Goal: Task Accomplishment & Management: Manage account settings

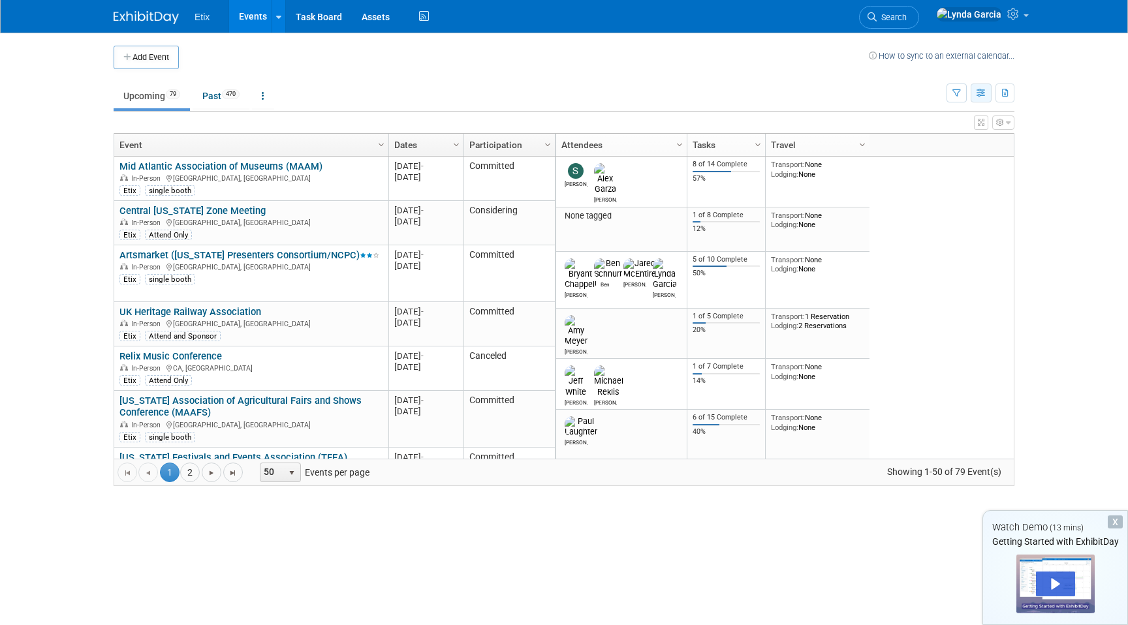
click at [981, 96] on icon "button" at bounding box center [981, 93] width 10 height 8
click at [1026, 122] on body "Etix Events Add Event Bulk Upload Events Shareable Event Boards Task Board Asse…" at bounding box center [564, 312] width 1128 height 625
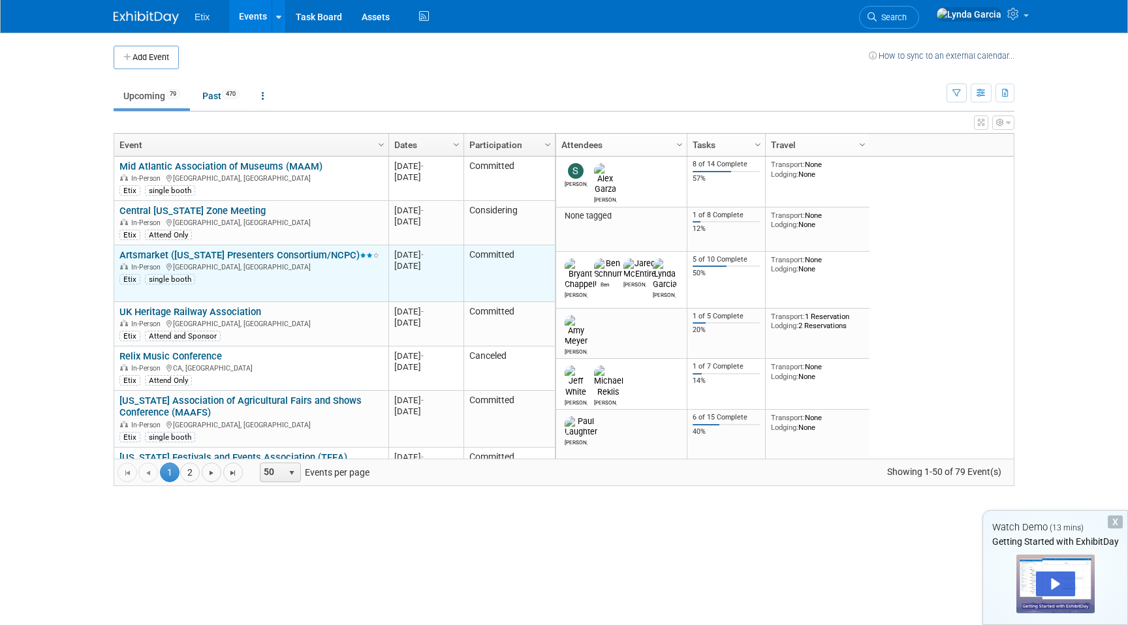
click at [279, 260] on link "Artsmarket ([US_STATE] Presenters Consortium/NCPC)" at bounding box center [249, 255] width 260 height 12
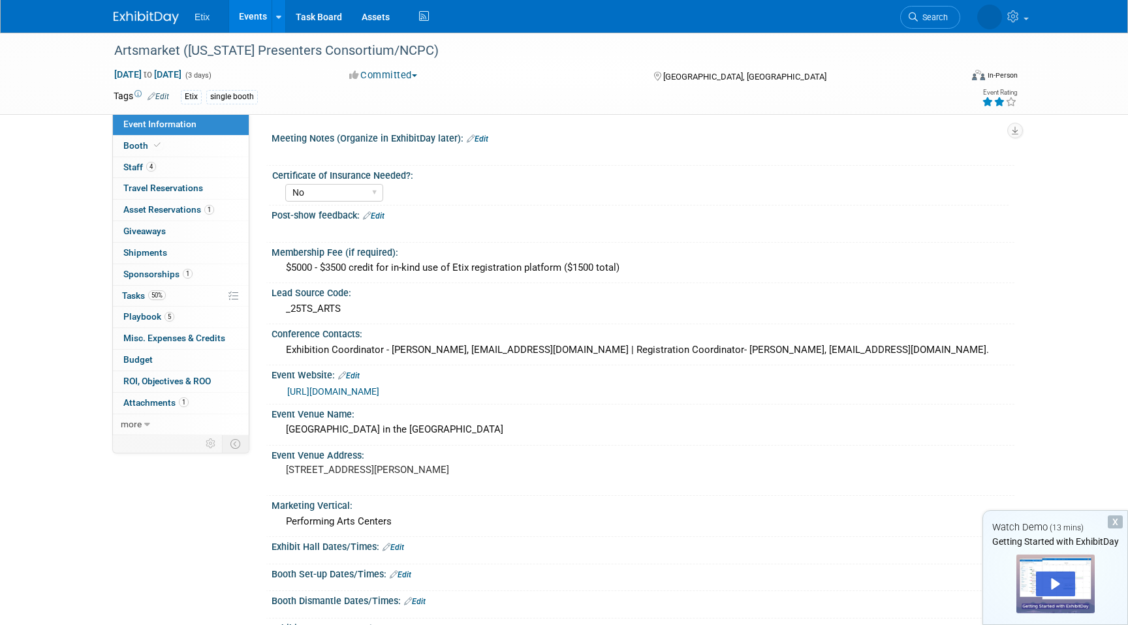
select select "No"
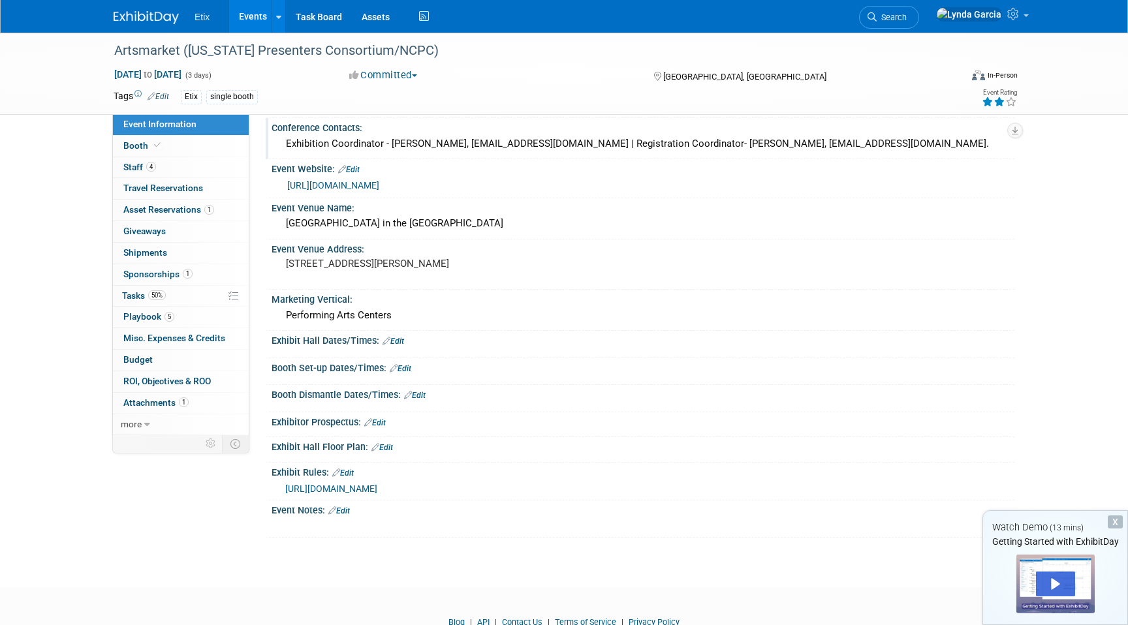
scroll to position [210, 0]
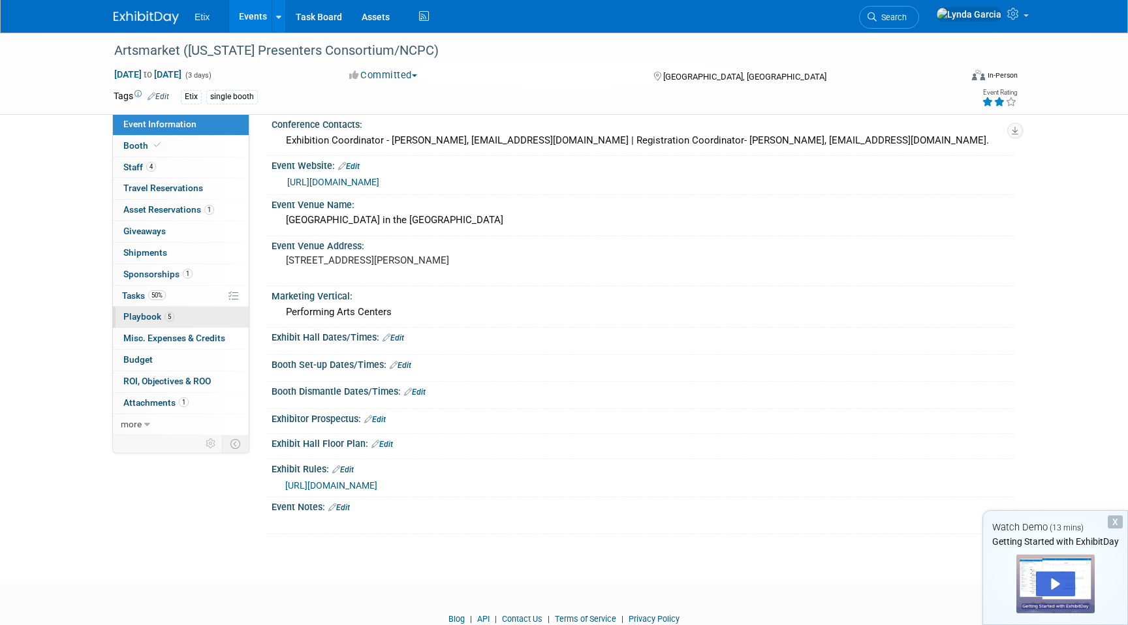
click at [129, 317] on span "Playbook 5" at bounding box center [148, 316] width 51 height 10
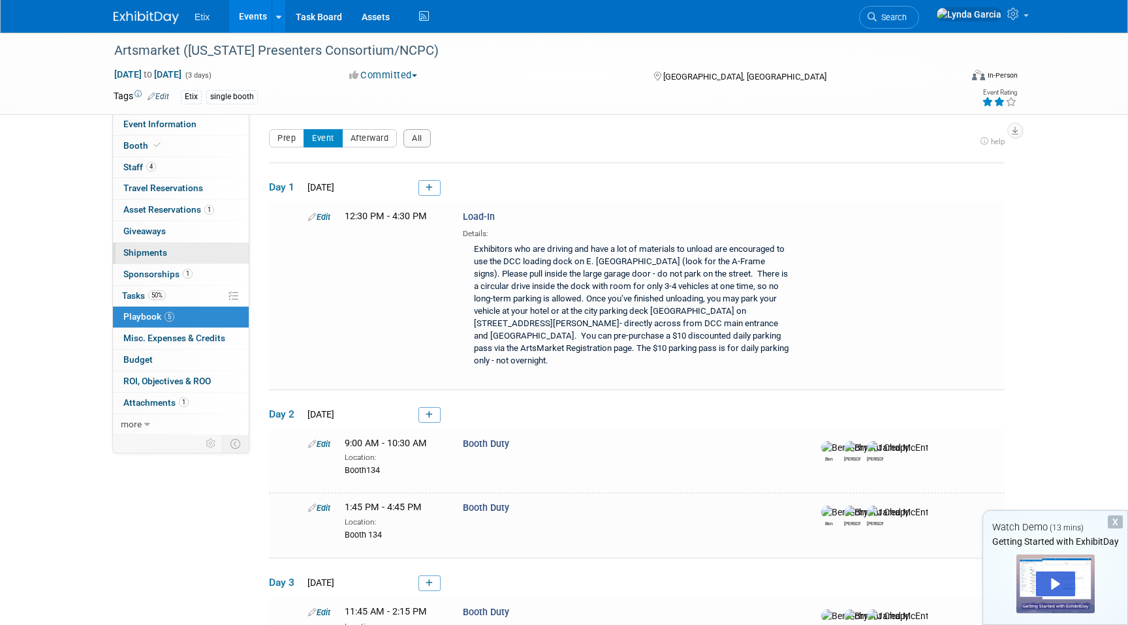
scroll to position [0, 0]
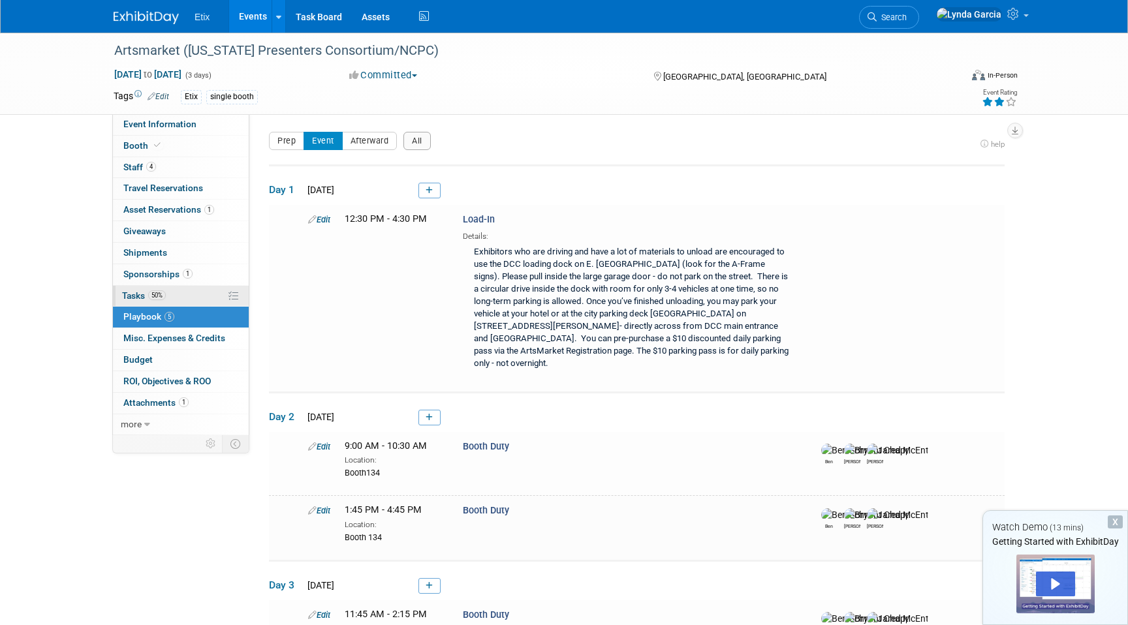
click at [130, 290] on span "Tasks 50%" at bounding box center [144, 295] width 44 height 10
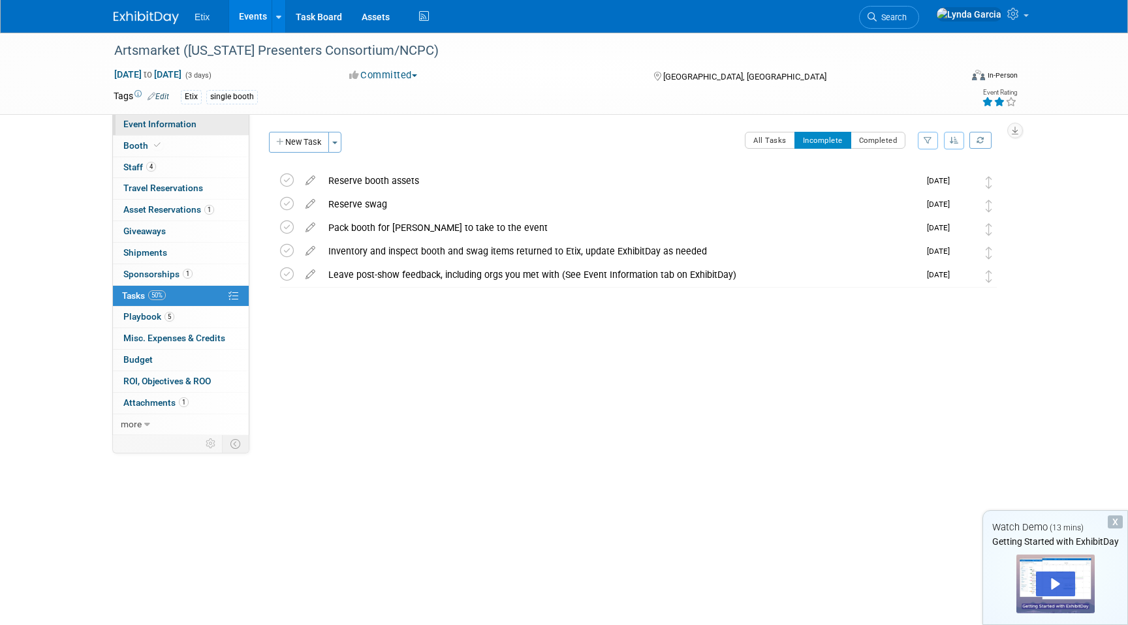
click at [152, 123] on span "Event Information" at bounding box center [159, 124] width 73 height 10
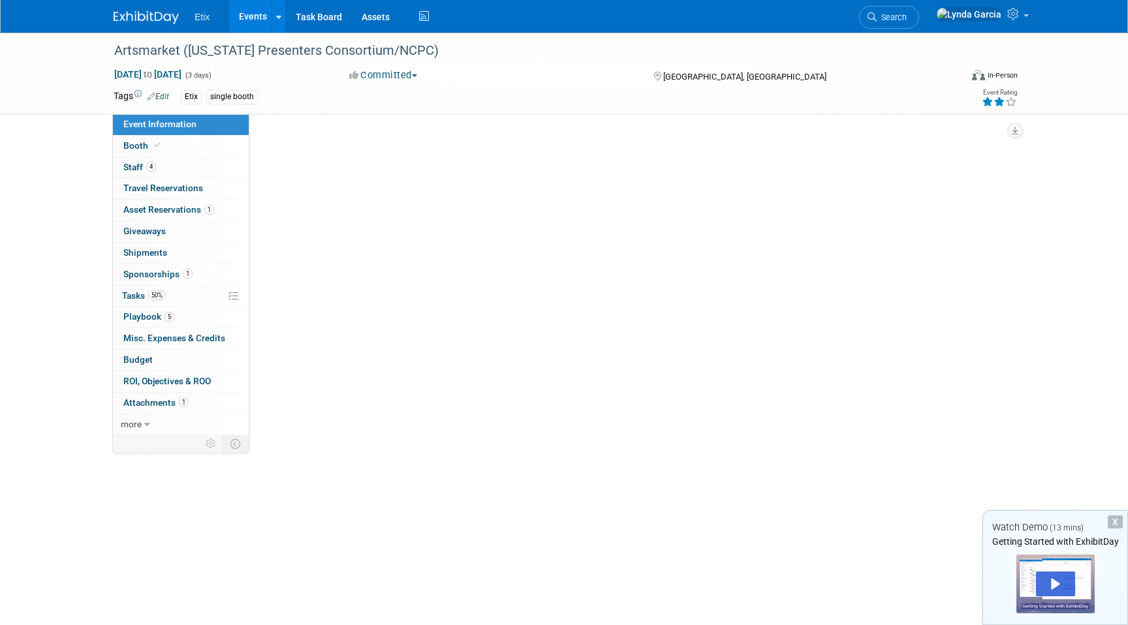
select select "No"
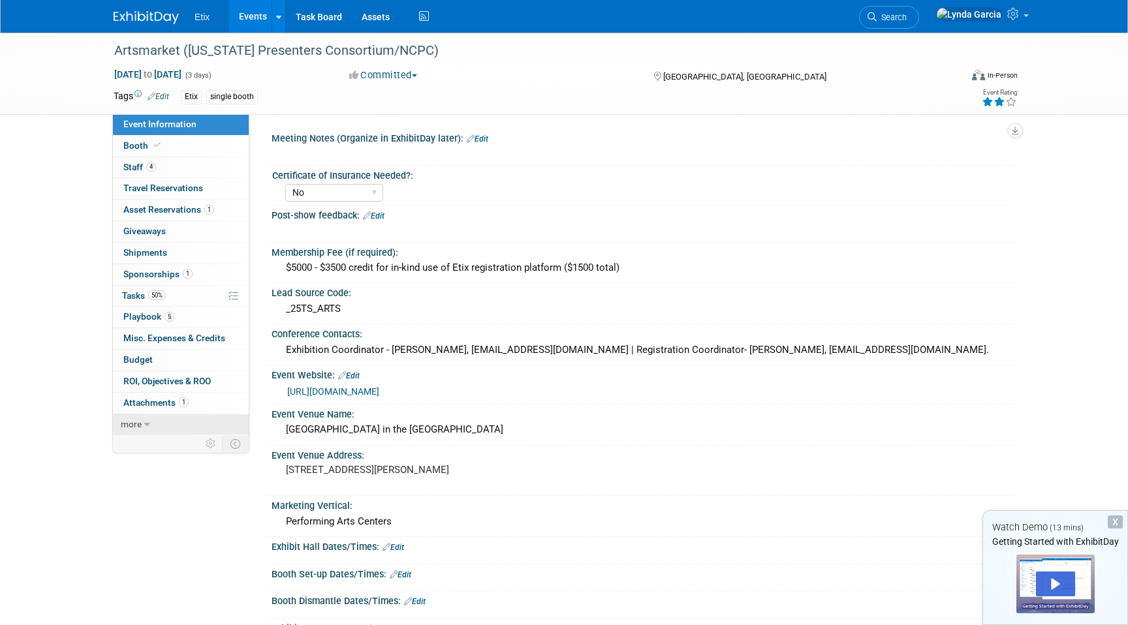
click at [133, 426] on span "more" at bounding box center [131, 424] width 21 height 10
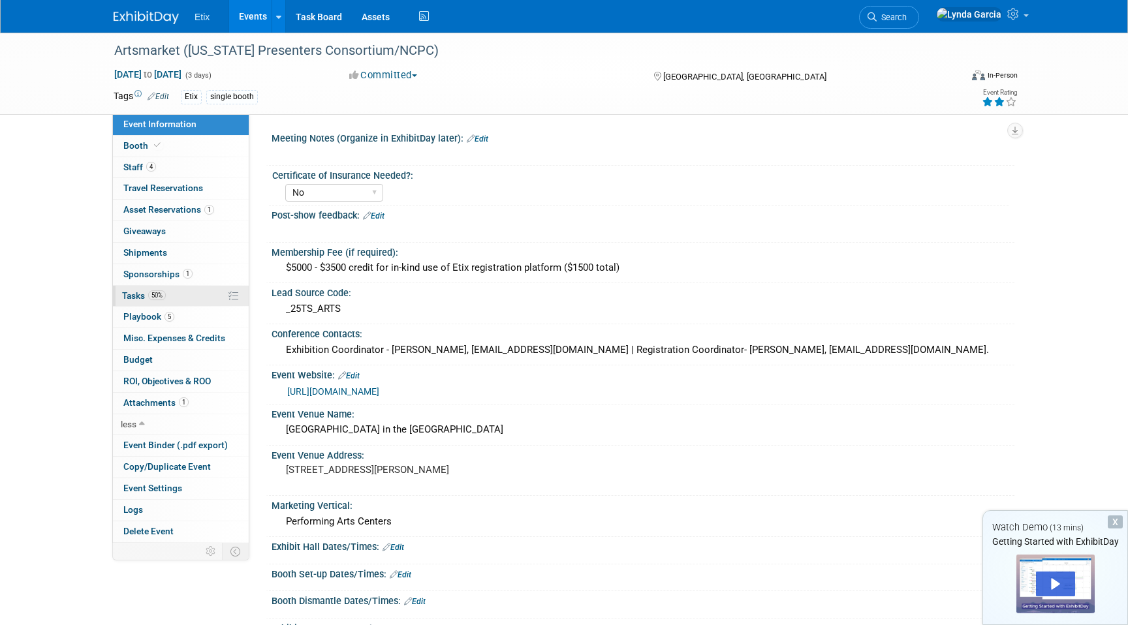
click at [200, 305] on link "50% Tasks 50%" at bounding box center [181, 296] width 136 height 21
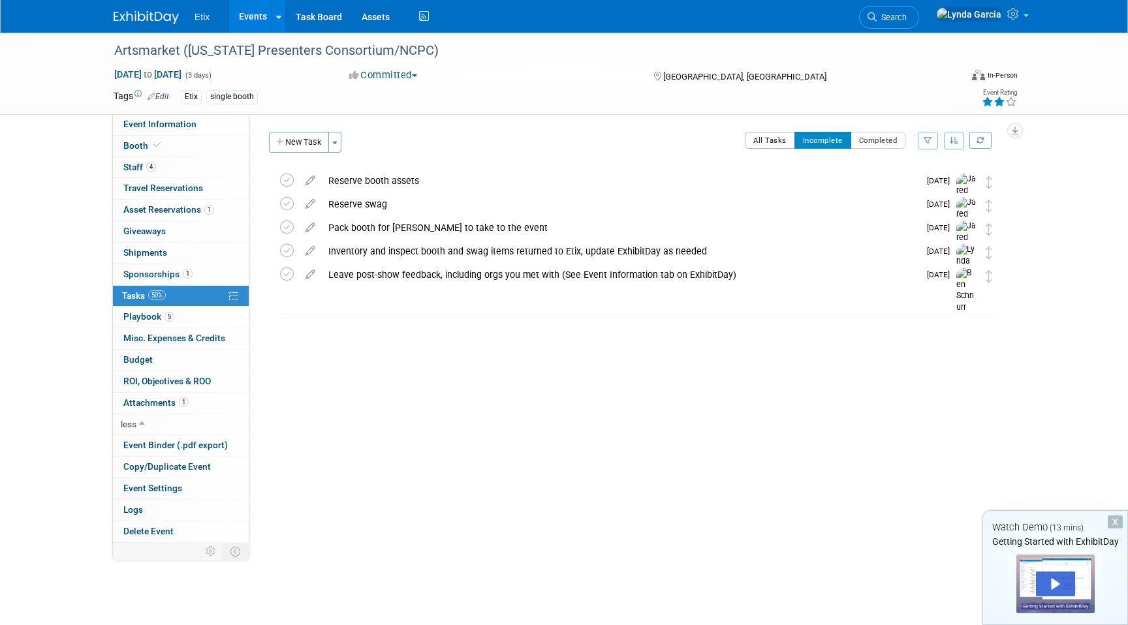
click at [770, 134] on button "All Tasks" at bounding box center [770, 140] width 50 height 17
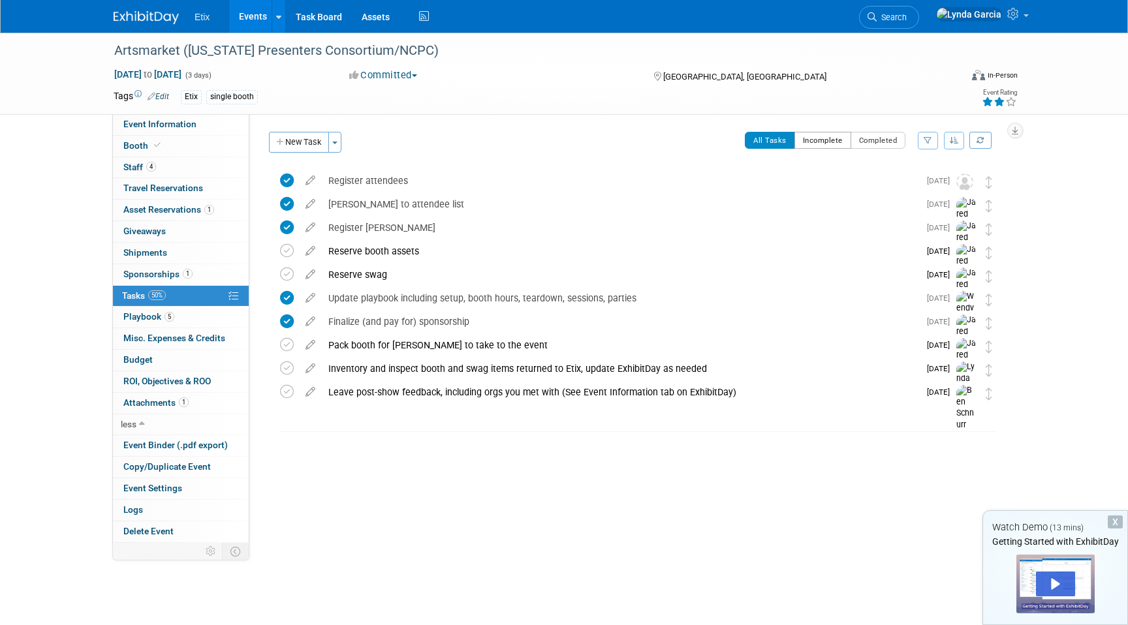
click at [815, 140] on button "Incomplete" at bounding box center [822, 140] width 57 height 17
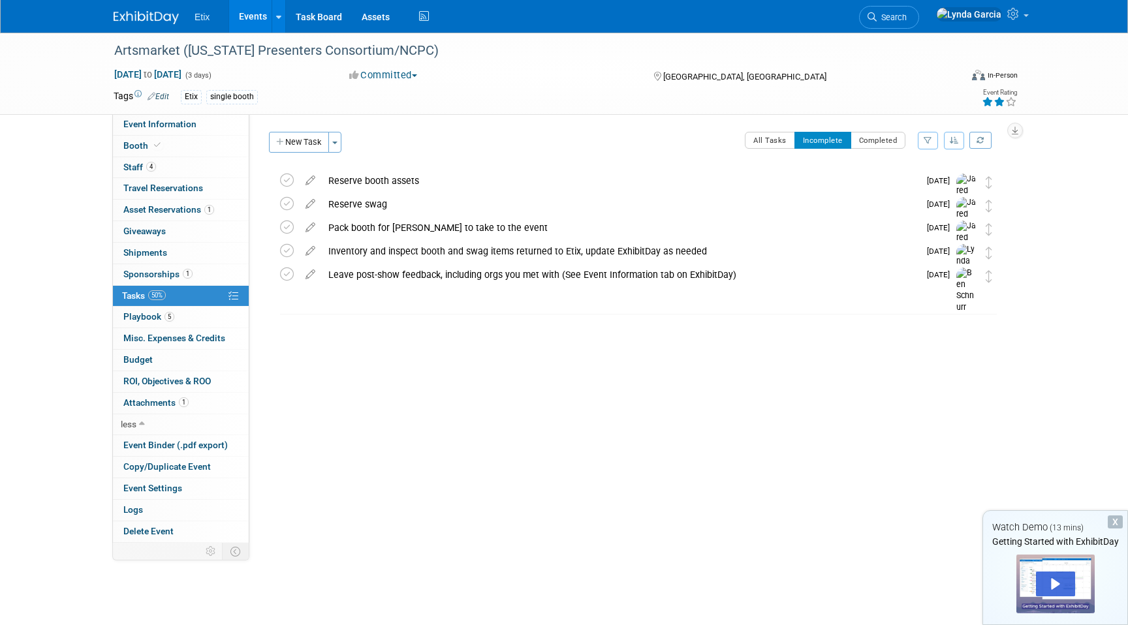
click at [255, 20] on link "Events" at bounding box center [253, 16] width 48 height 33
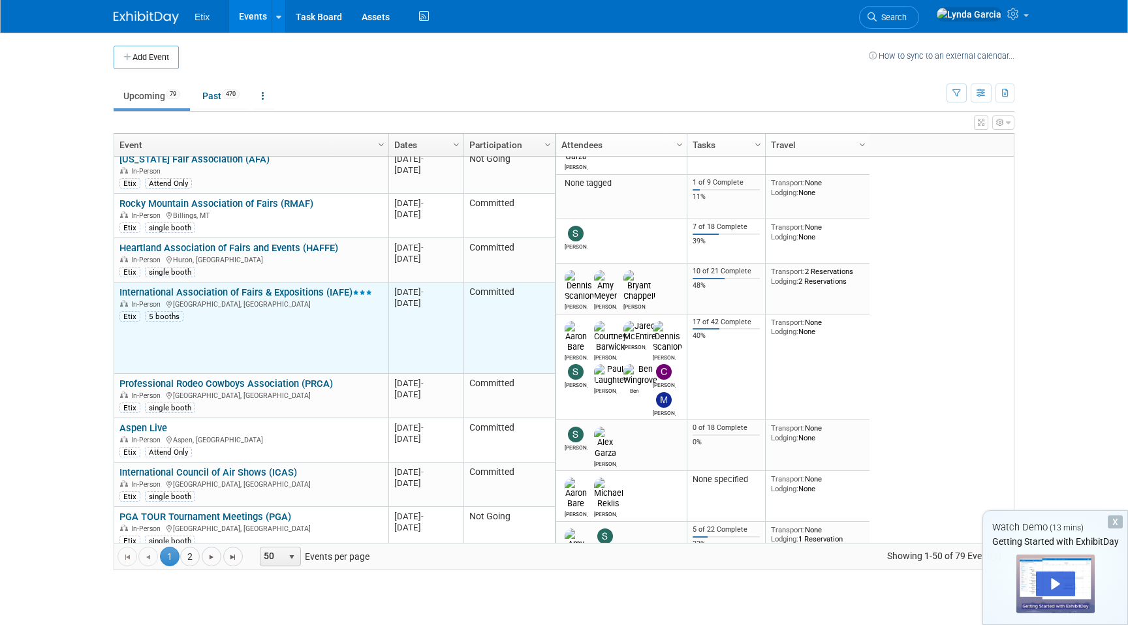
scroll to position [315, 0]
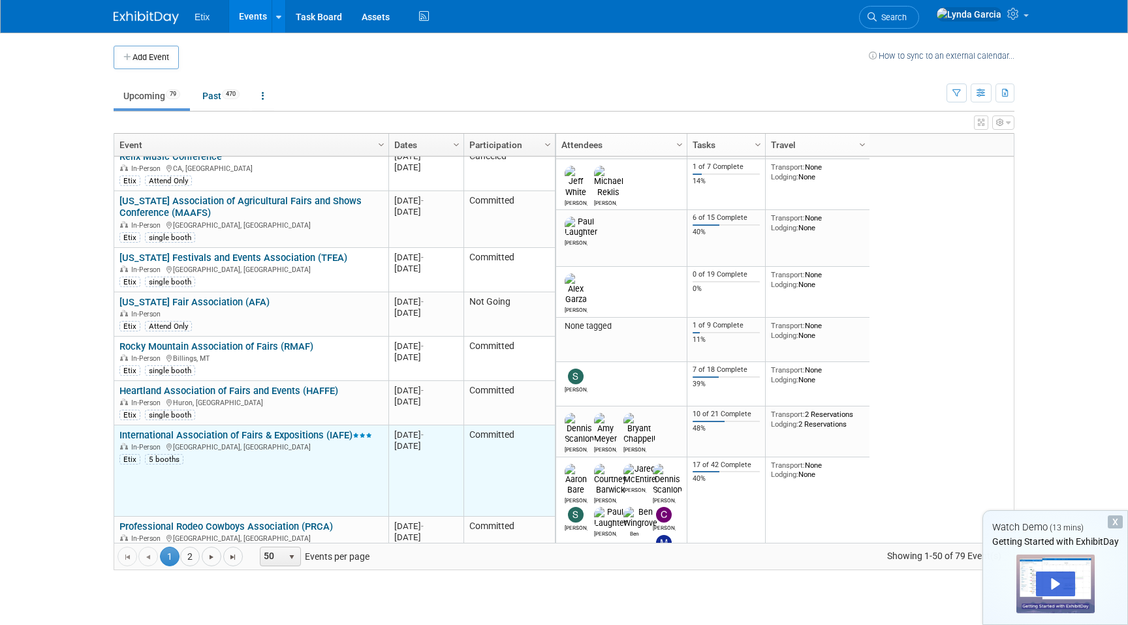
click at [236, 435] on link "International Association of Fairs & Expositions (IAFE)" at bounding box center [245, 436] width 253 height 12
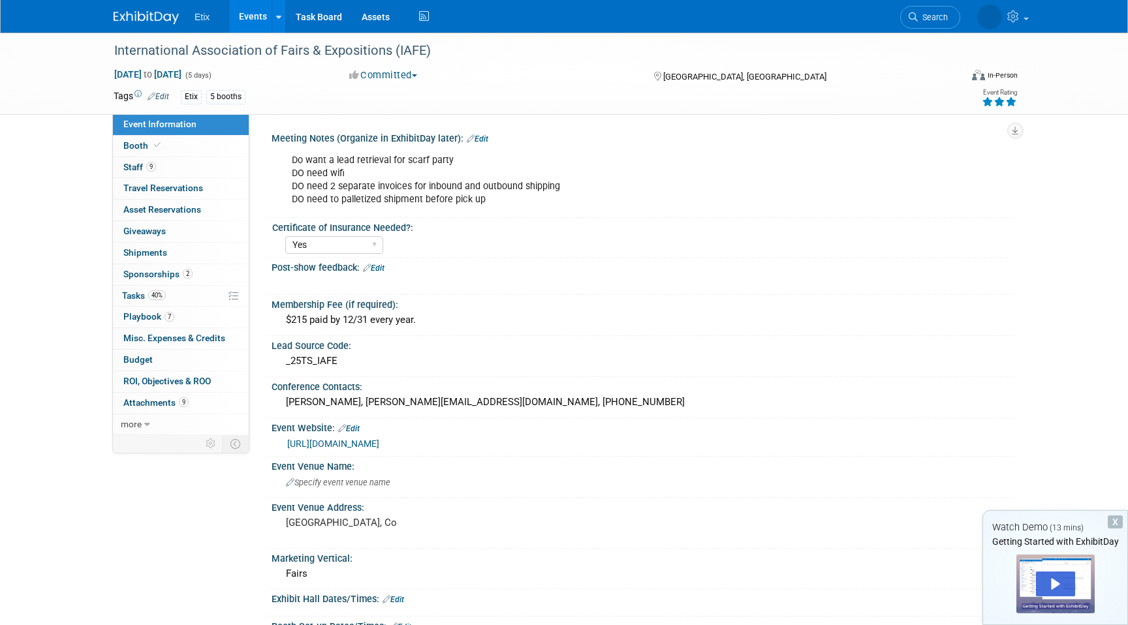
select select "Yes"
click at [151, 393] on link "9 Attachments 9" at bounding box center [181, 403] width 136 height 21
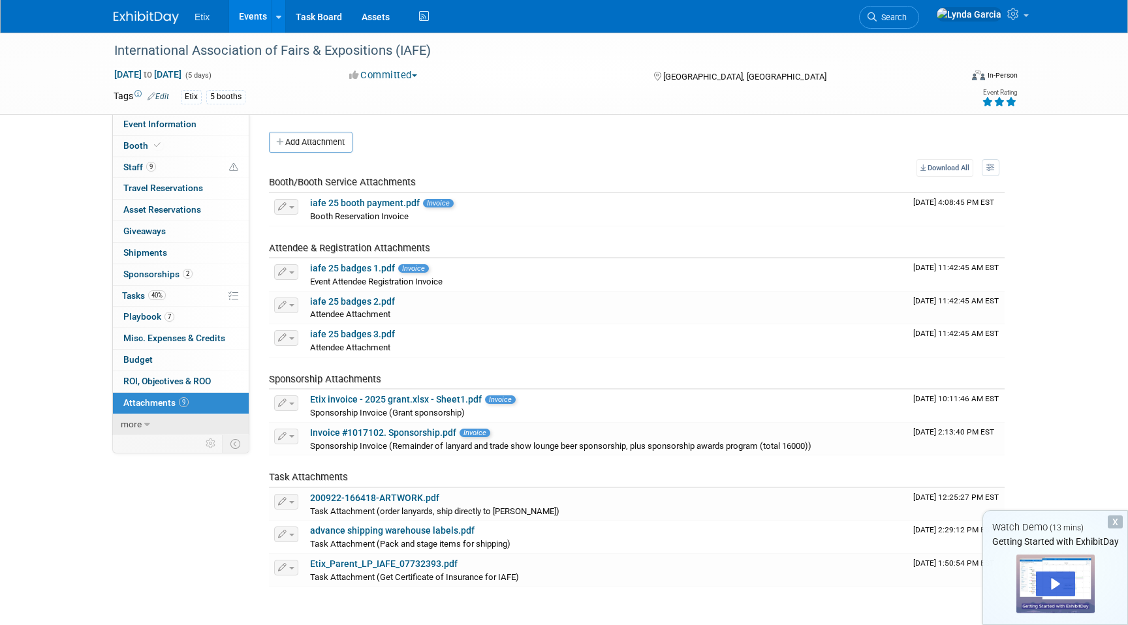
click at [167, 418] on link "more" at bounding box center [181, 424] width 136 height 21
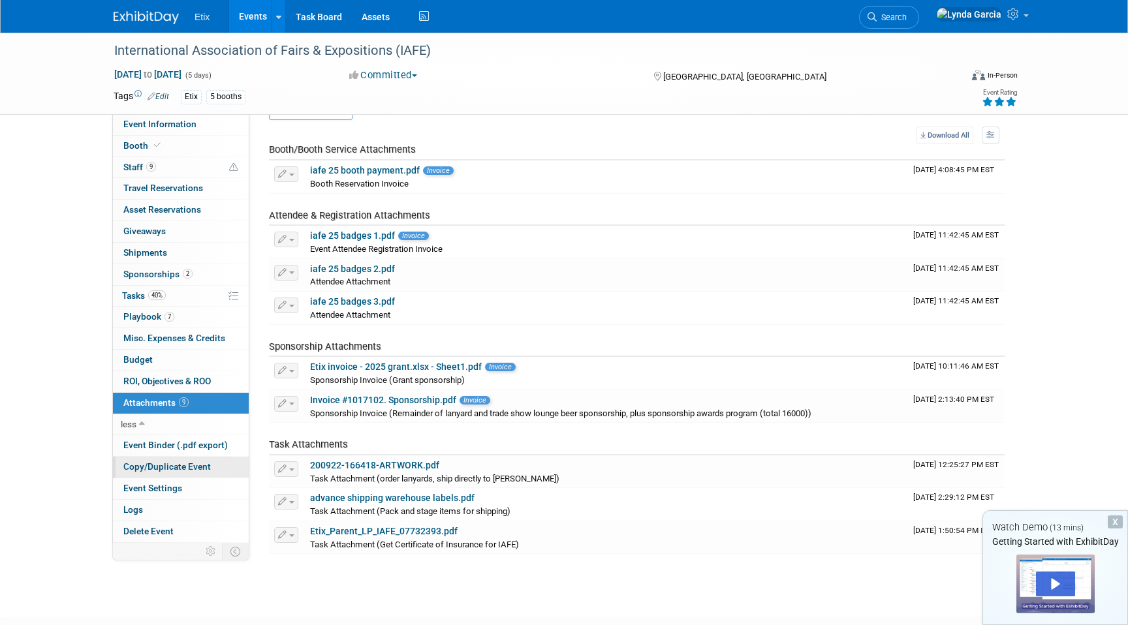
scroll to position [35, 0]
click at [157, 485] on span "Event Settings" at bounding box center [152, 488] width 59 height 10
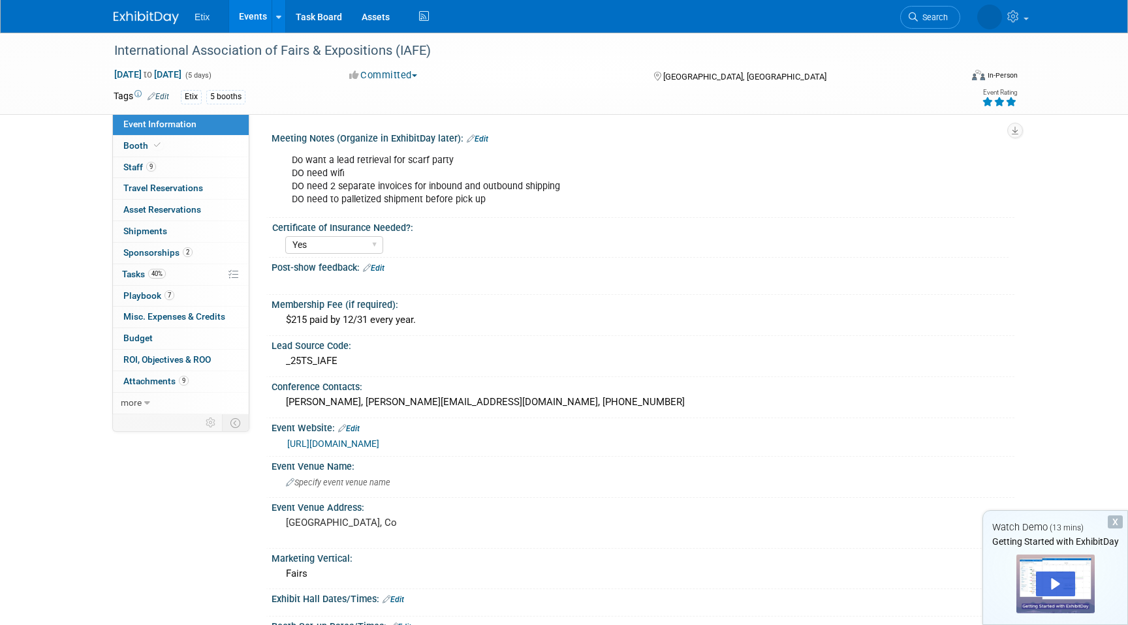
select select "Yes"
click at [167, 279] on link "40% Tasks 40%" at bounding box center [181, 274] width 136 height 21
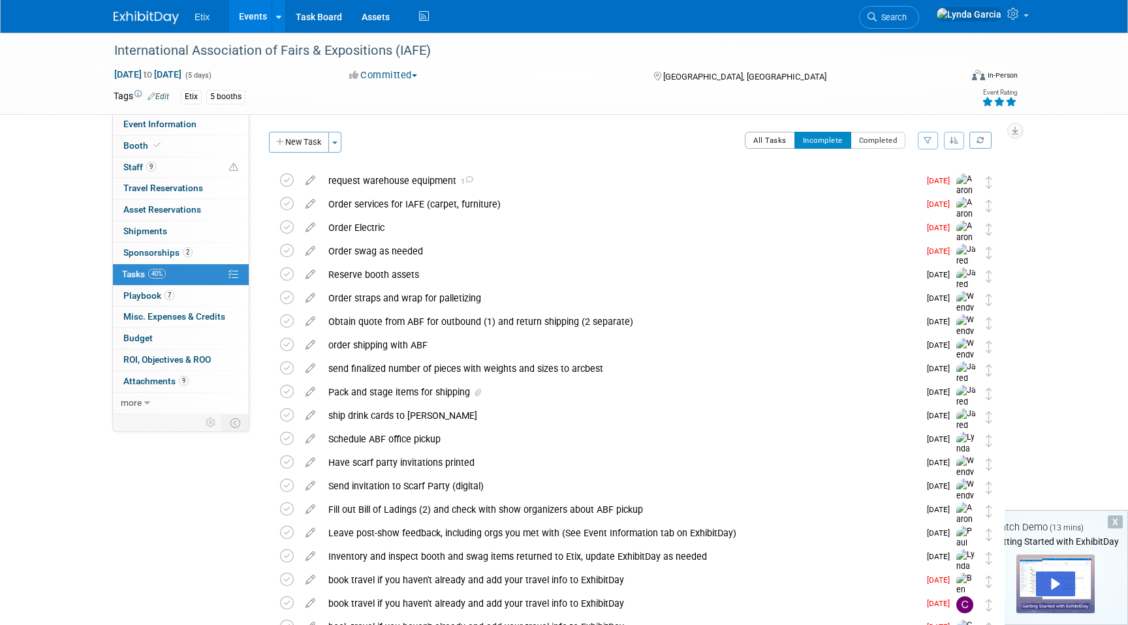
click at [774, 138] on button "All Tasks" at bounding box center [770, 140] width 50 height 17
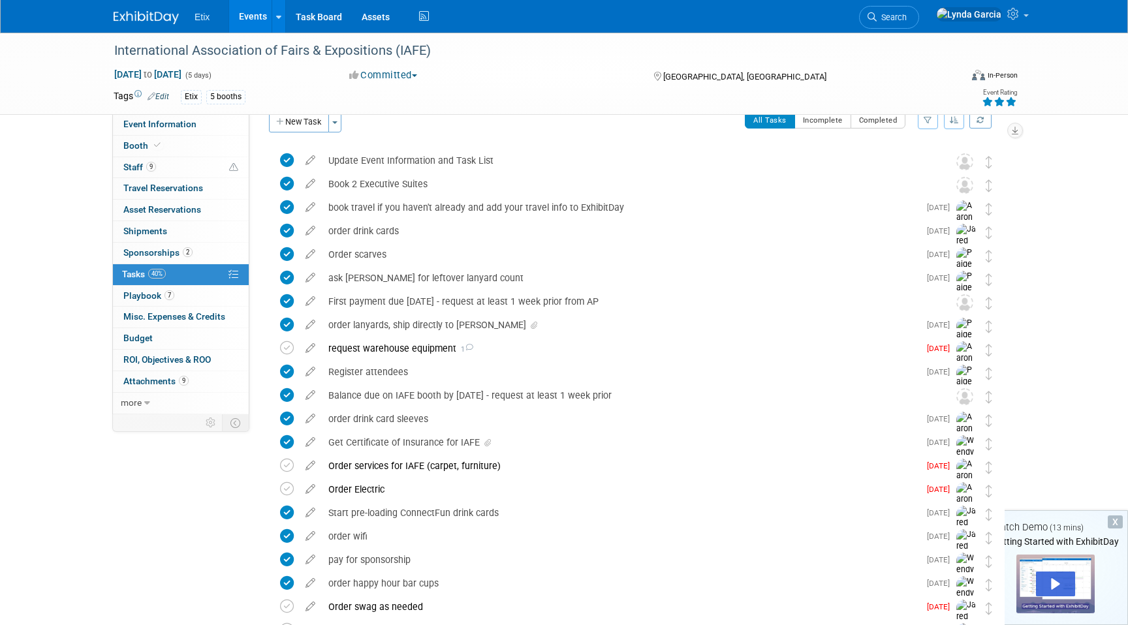
scroll to position [19, 0]
click at [320, 18] on link "Task Board" at bounding box center [319, 16] width 66 height 33
